Goal: Navigation & Orientation: Find specific page/section

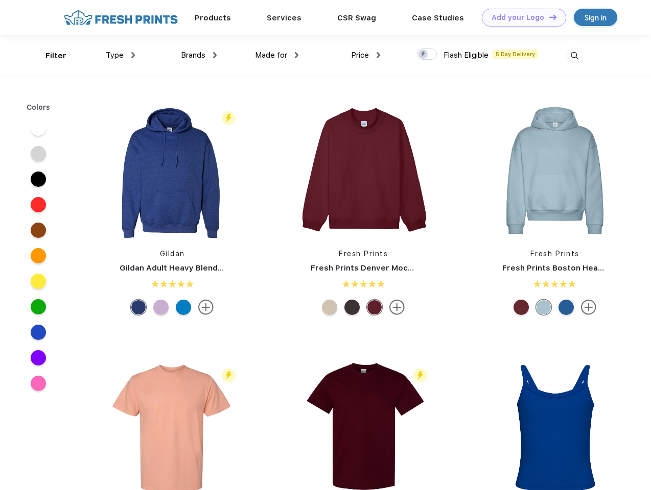
click at [520, 17] on link "Add your Logo Design Tool" at bounding box center [524, 18] width 84 height 18
click at [0, 0] on div "Design Tool" at bounding box center [0, 0] width 0 height 0
click at [548, 17] on link "Add your Logo Design Tool" at bounding box center [524, 18] width 84 height 18
click at [49, 56] on div "Filter" at bounding box center [55, 56] width 21 height 12
click at [121, 55] on span "Type" at bounding box center [115, 55] width 18 height 9
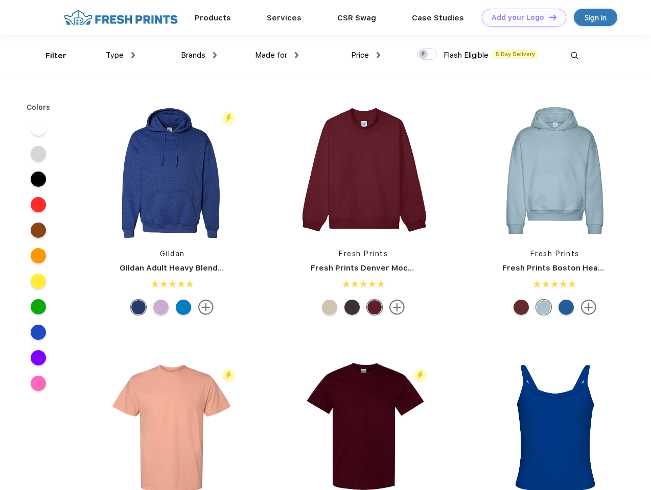
click at [199, 55] on span "Brands" at bounding box center [193, 55] width 25 height 9
click at [277, 55] on span "Made for" at bounding box center [271, 55] width 32 height 9
click at [366, 55] on span "Price" at bounding box center [360, 55] width 18 height 9
click at [427, 55] on div at bounding box center [427, 54] width 20 height 11
click at [423, 55] on input "checkbox" at bounding box center [420, 51] width 7 height 7
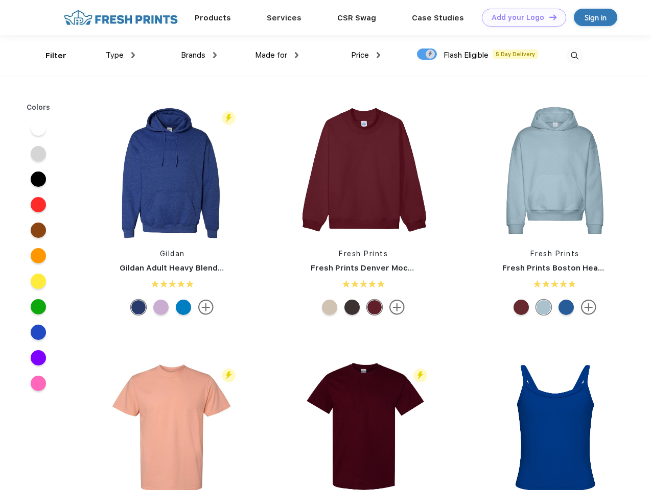
click at [574, 56] on img at bounding box center [574, 56] width 17 height 17
